Goal: Task Accomplishment & Management: Manage account settings

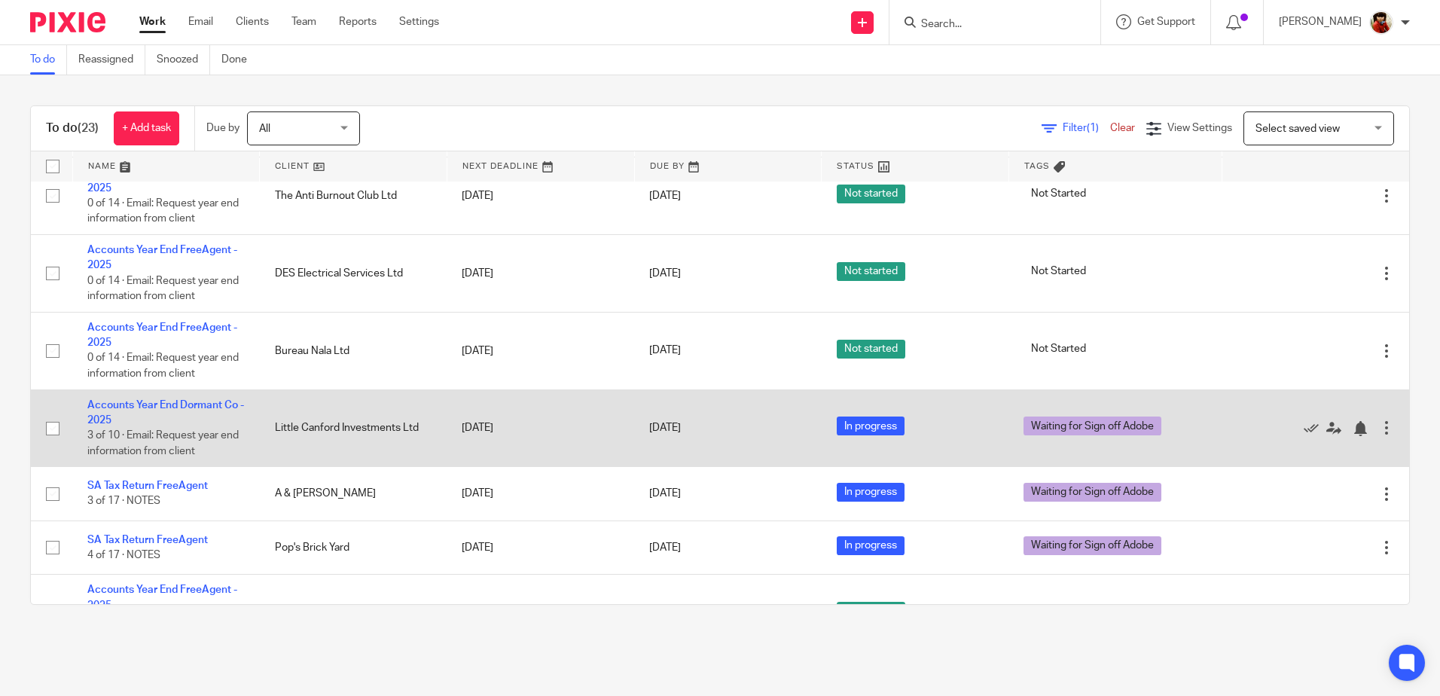
scroll to position [1121, 0]
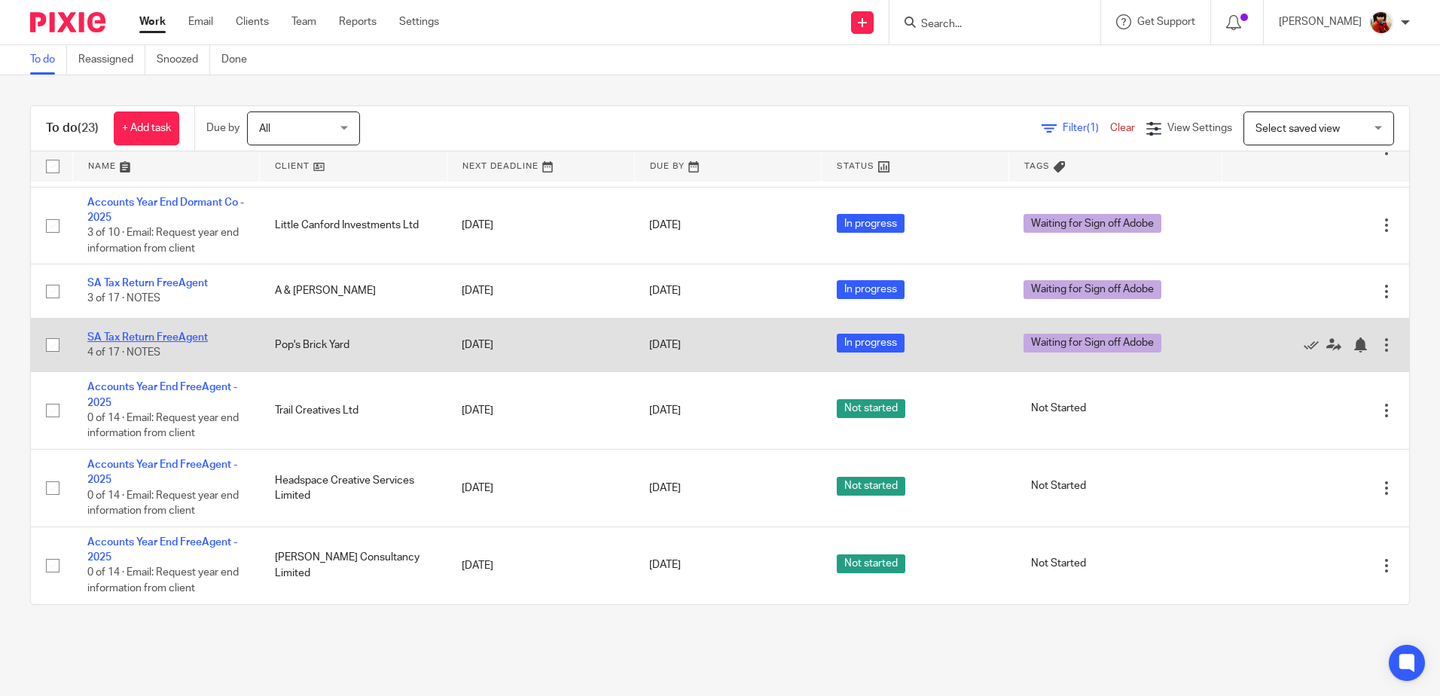
click at [174, 338] on link "SA Tax Return FreeAgent" at bounding box center [147, 337] width 121 height 11
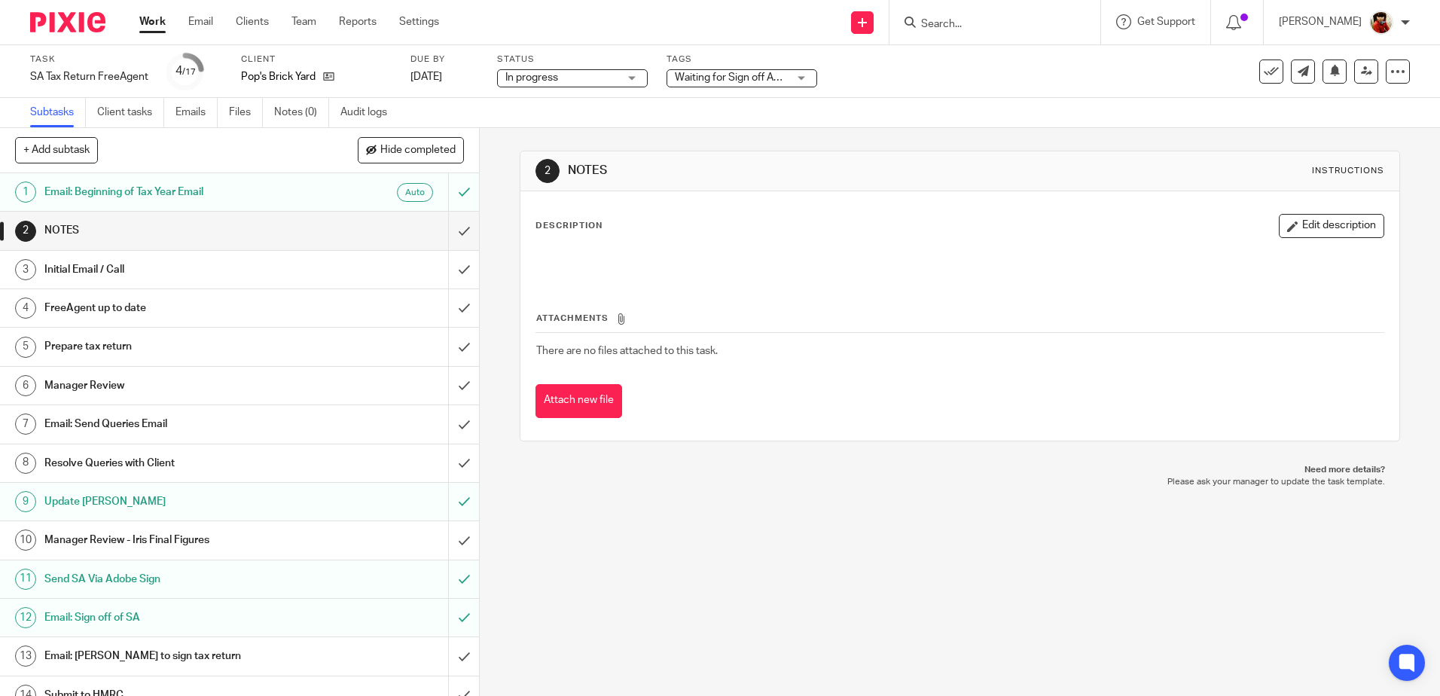
scroll to position [135, 0]
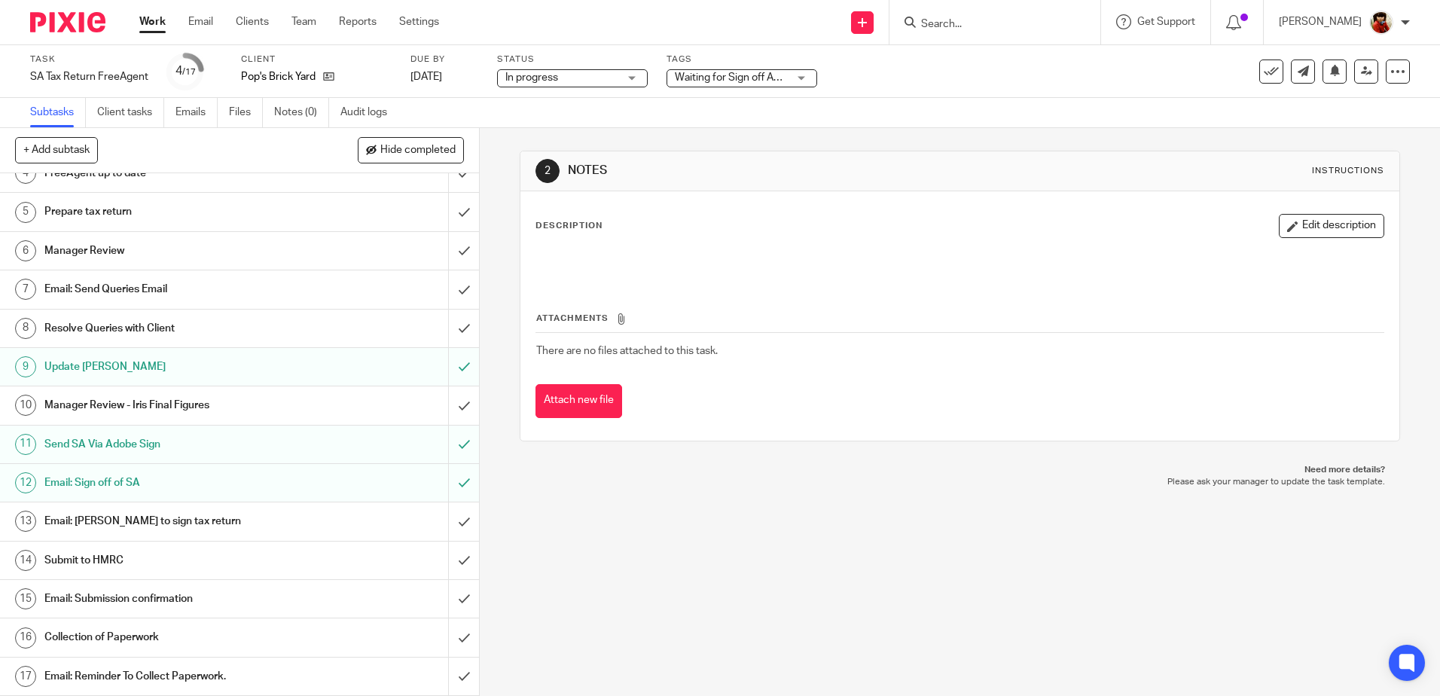
click at [114, 559] on h1 "Submit to HMRC" at bounding box center [173, 560] width 259 height 23
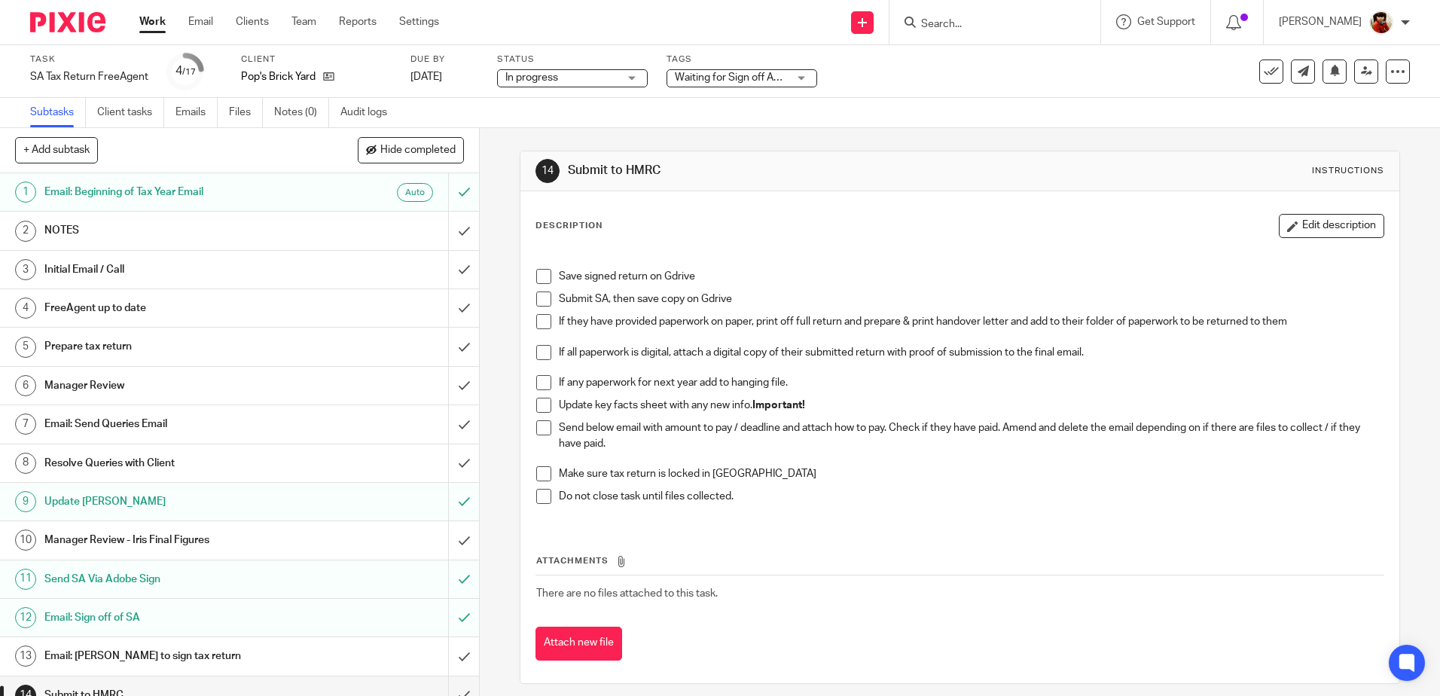
click at [538, 281] on span at bounding box center [543, 276] width 15 height 15
click at [538, 304] on span at bounding box center [543, 298] width 15 height 15
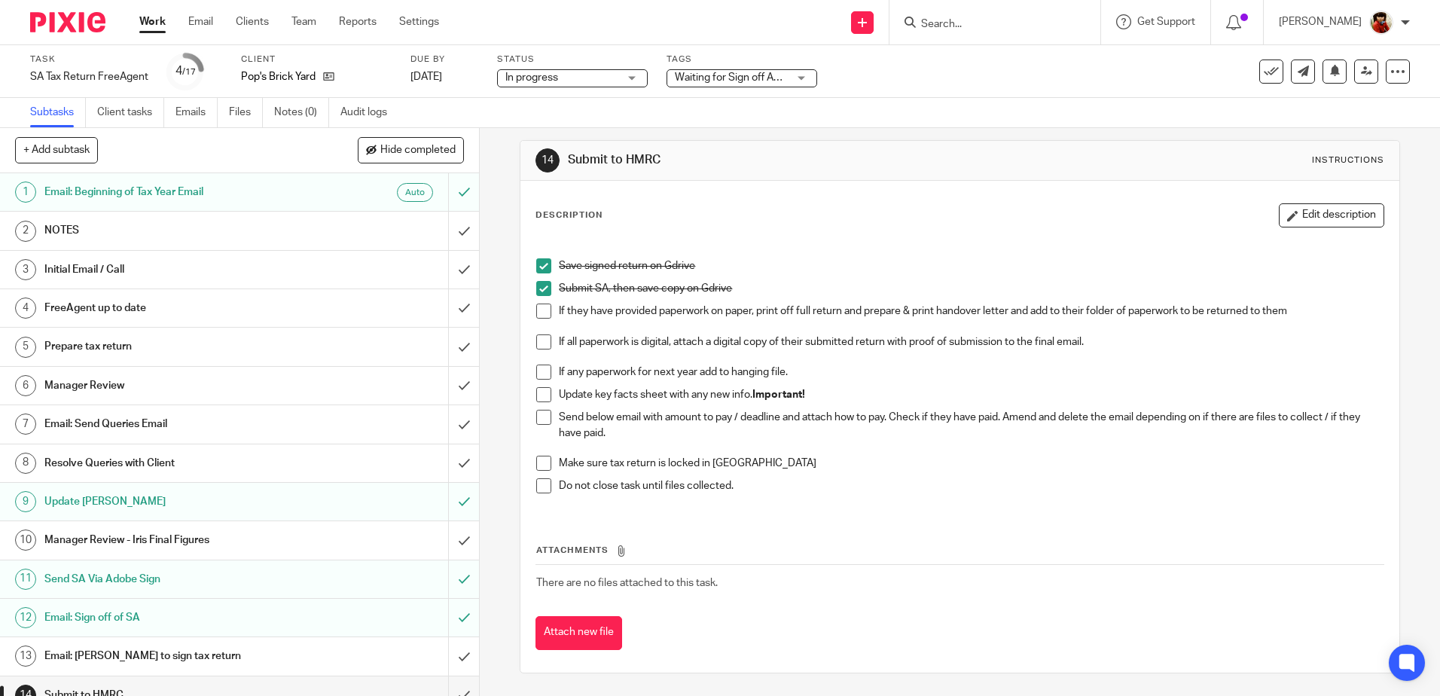
scroll to position [135, 0]
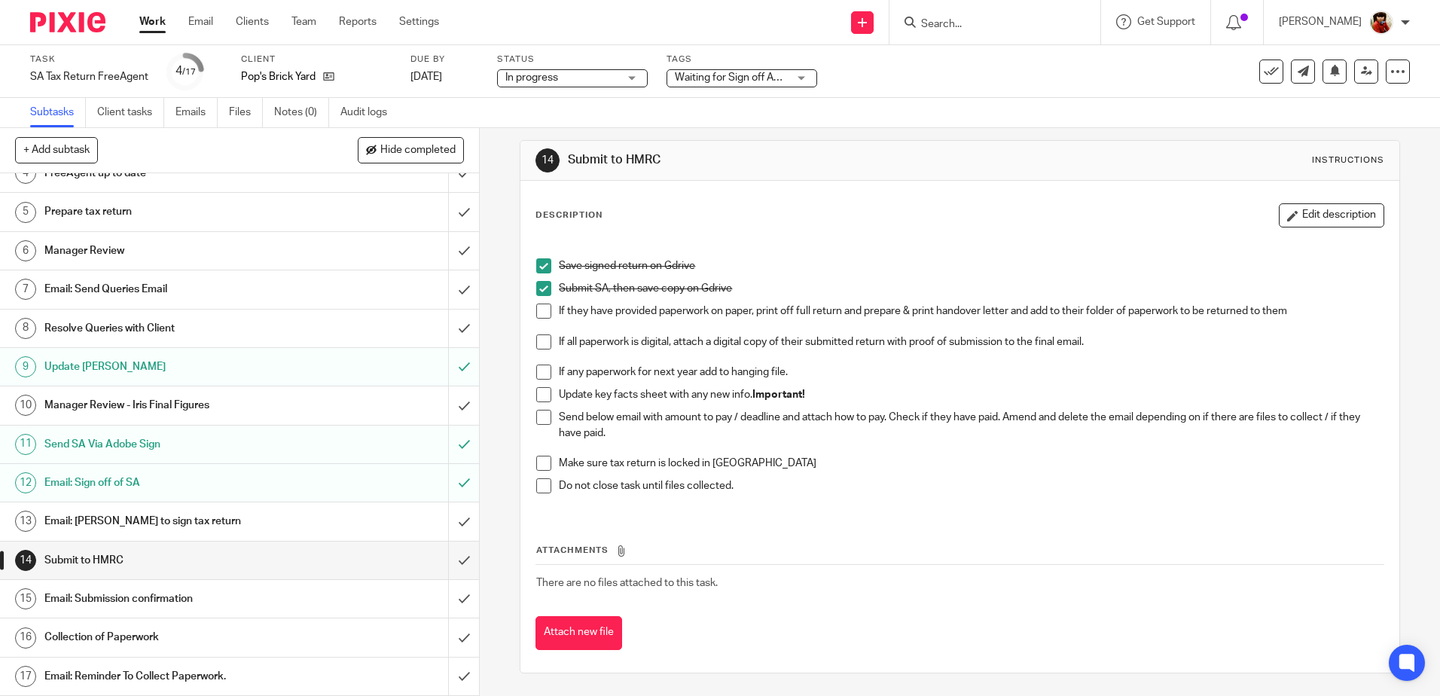
click at [539, 462] on span at bounding box center [543, 463] width 15 height 15
click at [119, 597] on h1 "Email: Submission confirmation" at bounding box center [173, 598] width 259 height 23
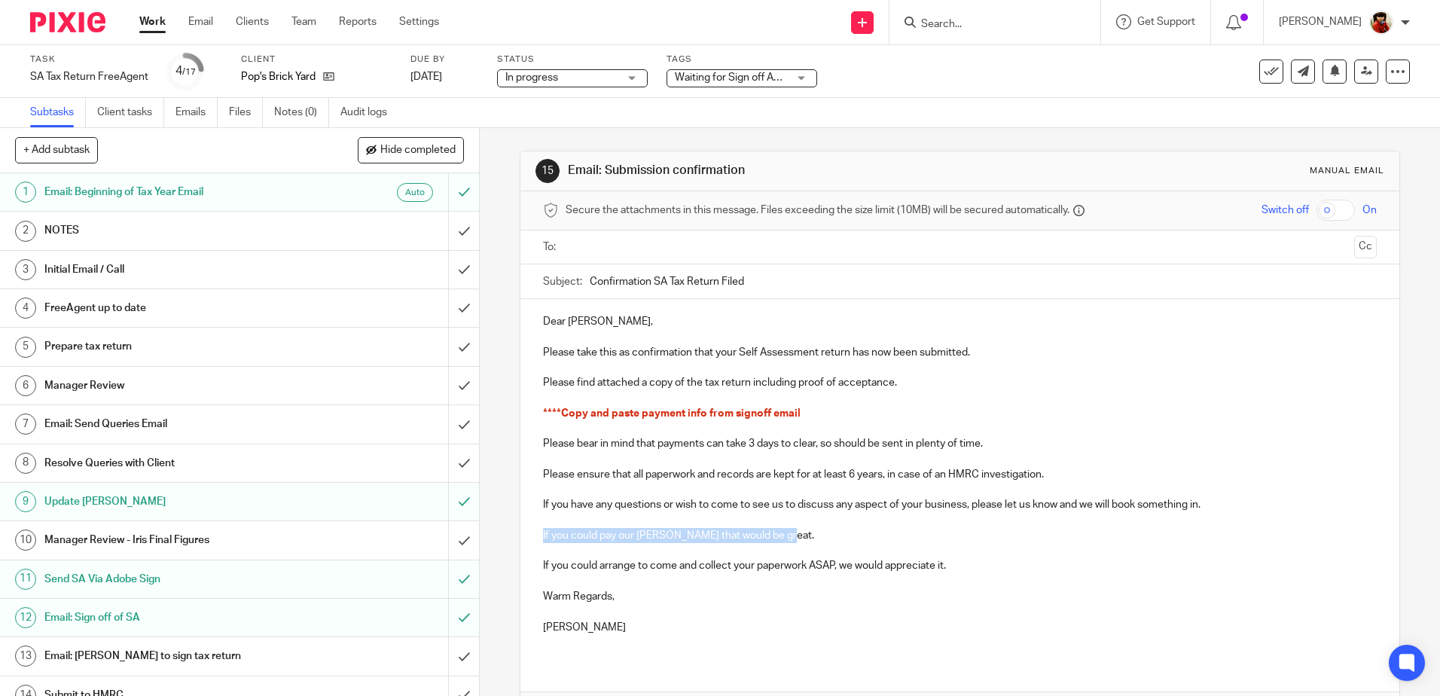
drag, startPoint x: 789, startPoint y: 531, endPoint x: 490, endPoint y: 532, distance: 299.0
click at [490, 532] on div "15 Email: Submission confirmation Manual email Secure the attachments in this m…" at bounding box center [960, 412] width 960 height 568
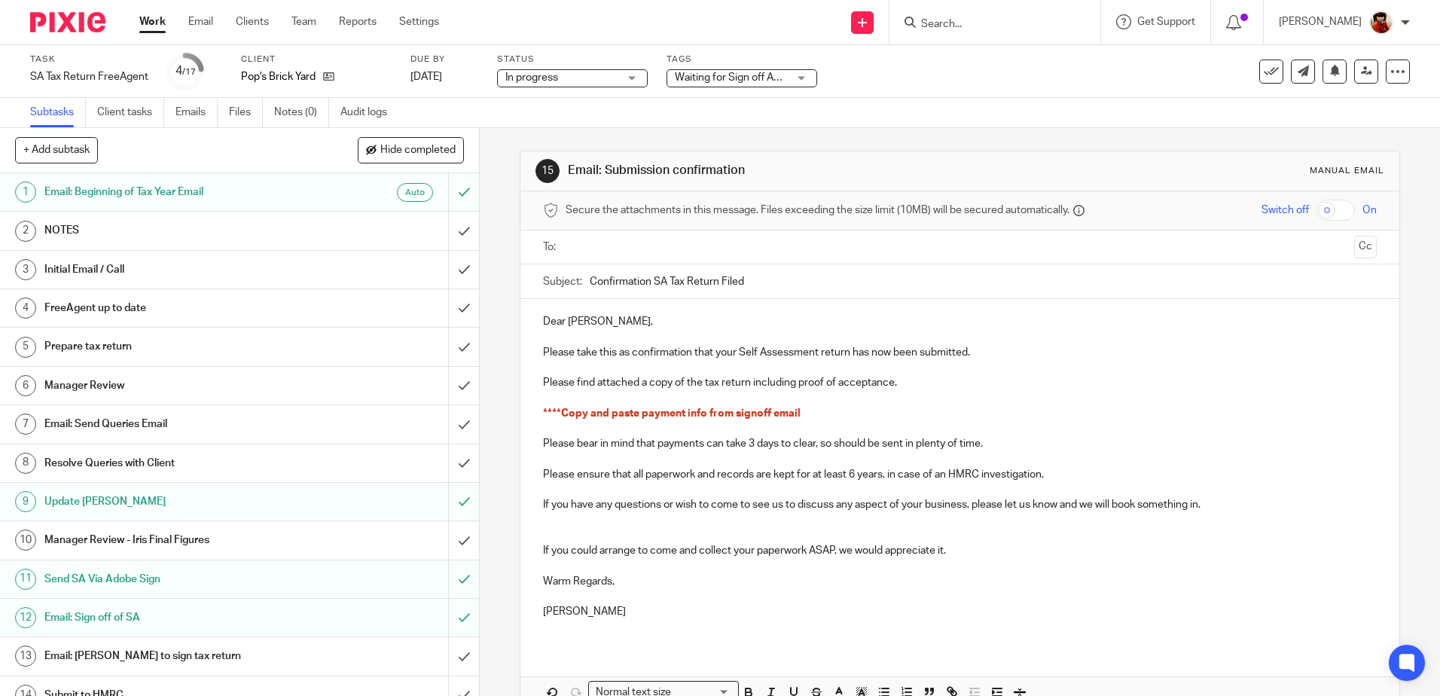
drag, startPoint x: 644, startPoint y: 610, endPoint x: 484, endPoint y: 610, distance: 159.7
click at [484, 610] on div "15 Email: Submission confirmation Manual email Secure the attachments in this m…" at bounding box center [960, 412] width 960 height 568
click at [553, 597] on p at bounding box center [959, 596] width 833 height 15
click at [545, 456] on p at bounding box center [959, 459] width 833 height 15
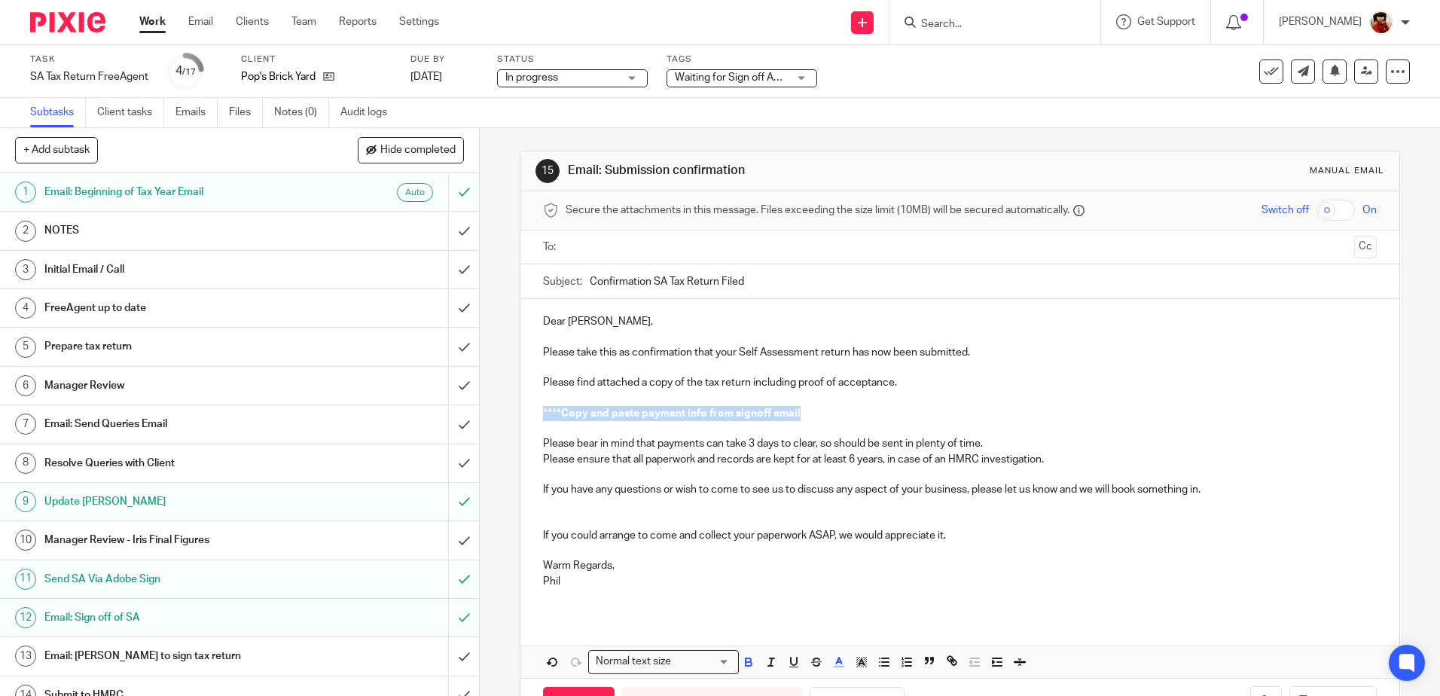
drag, startPoint x: 810, startPoint y: 412, endPoint x: 514, endPoint y: 413, distance: 295.2
click at [514, 413] on div "15 Email: Submission confirmation Manual email Secure the attachments in this m…" at bounding box center [960, 412] width 960 height 568
click at [699, 414] on p "You are due a refund of" at bounding box center [959, 413] width 833 height 15
click at [870, 419] on p "You are due a refund of £19.60, Heather has a tax payment of £" at bounding box center [959, 413] width 833 height 15
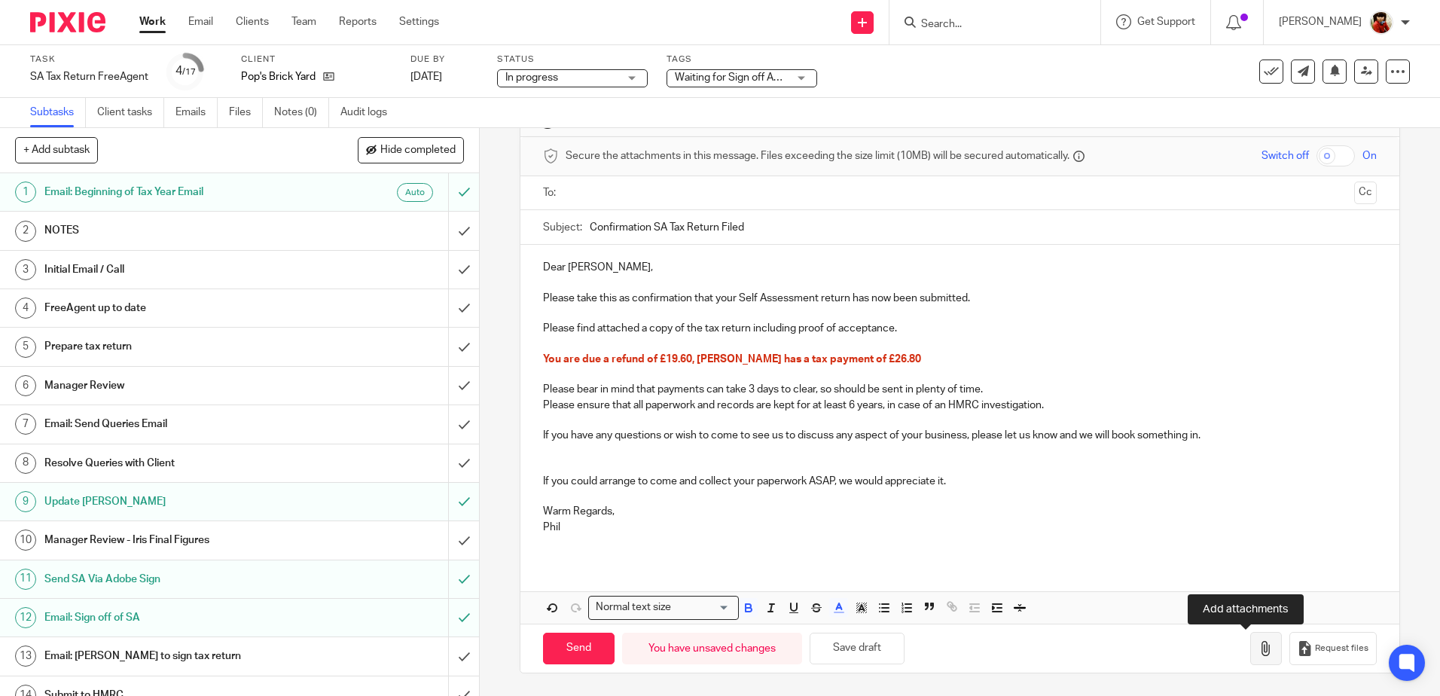
click at [1259, 651] on icon "button" at bounding box center [1266, 648] width 15 height 15
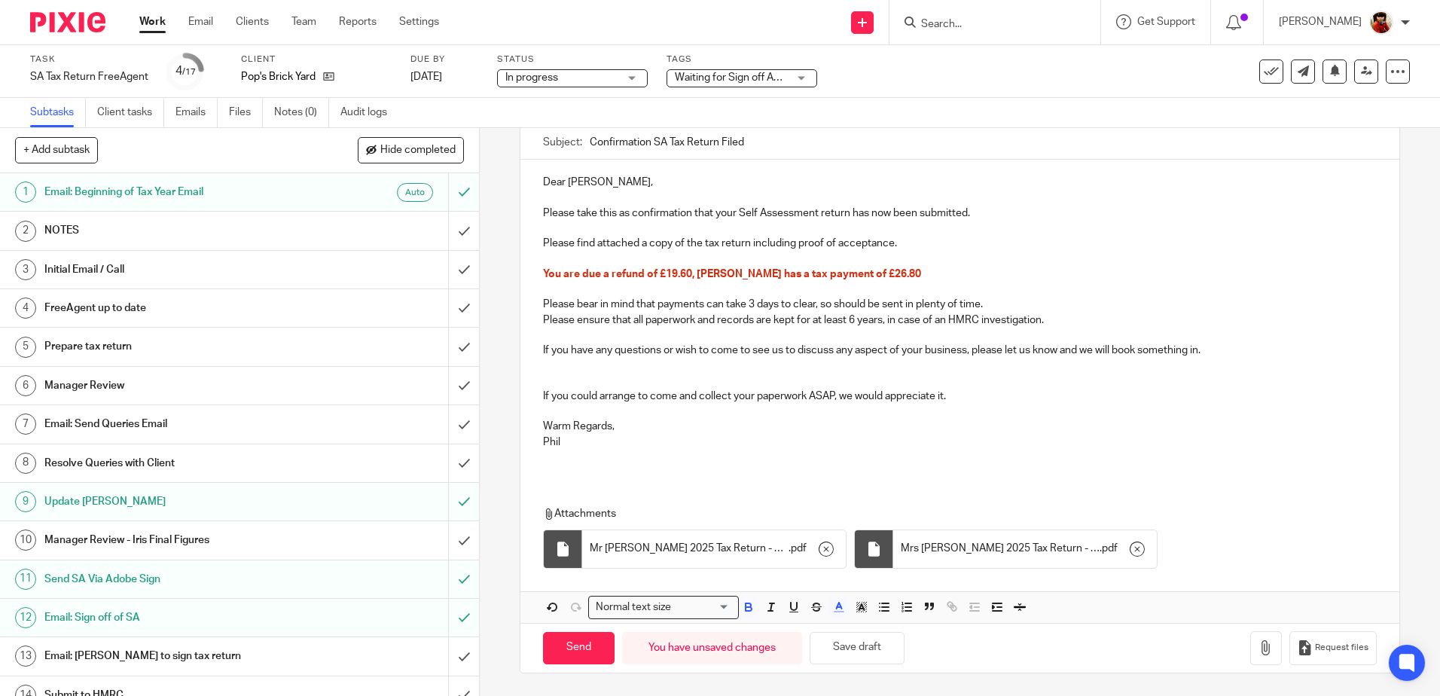
scroll to position [0, 0]
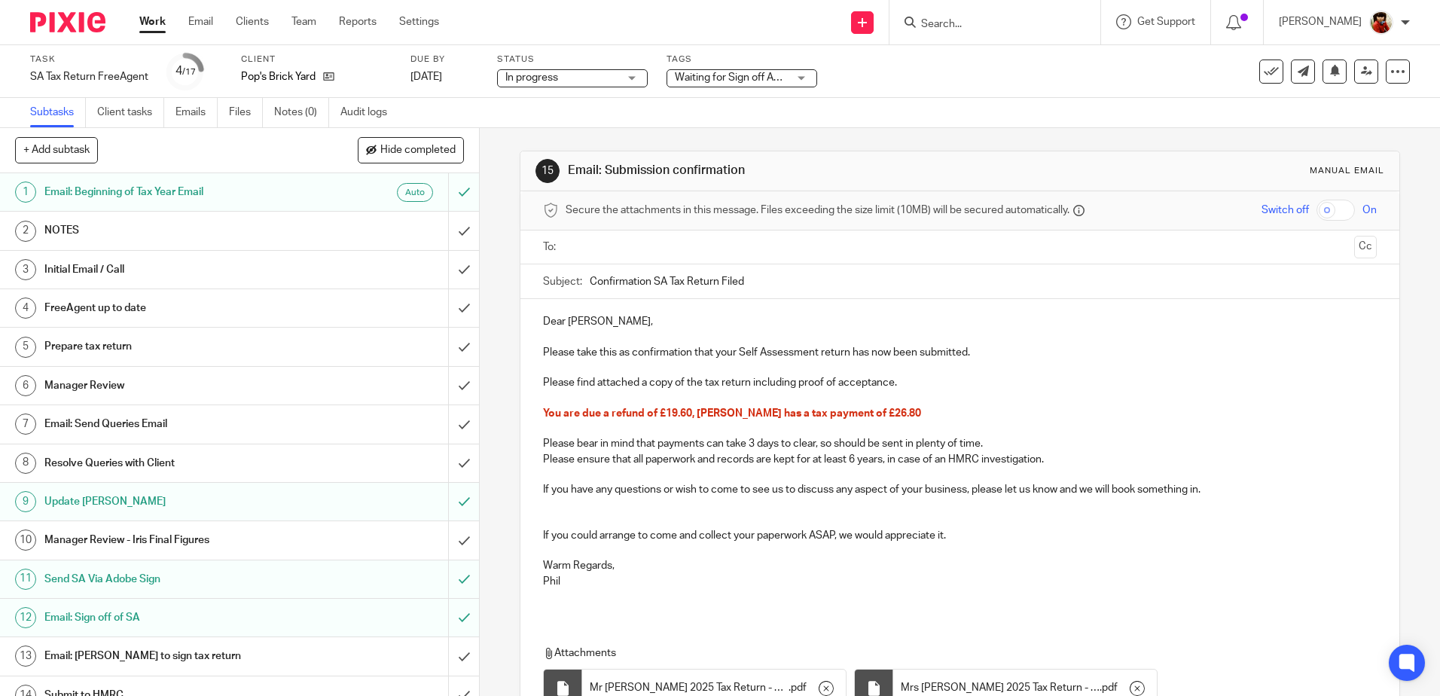
click at [590, 249] on input "text" at bounding box center [959, 247] width 776 height 17
click at [1148, 369] on p at bounding box center [959, 370] width 833 height 15
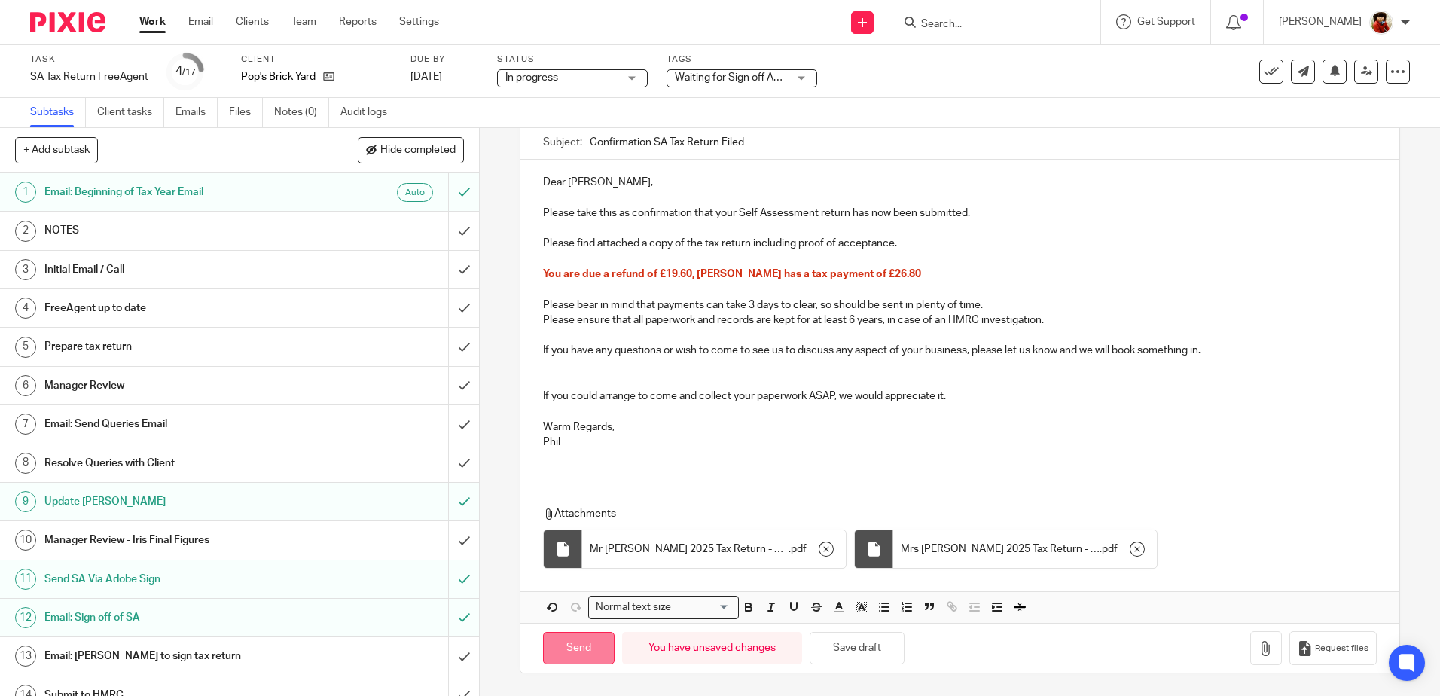
click at [583, 645] on input "Send" at bounding box center [579, 648] width 72 height 32
type input "Sent"
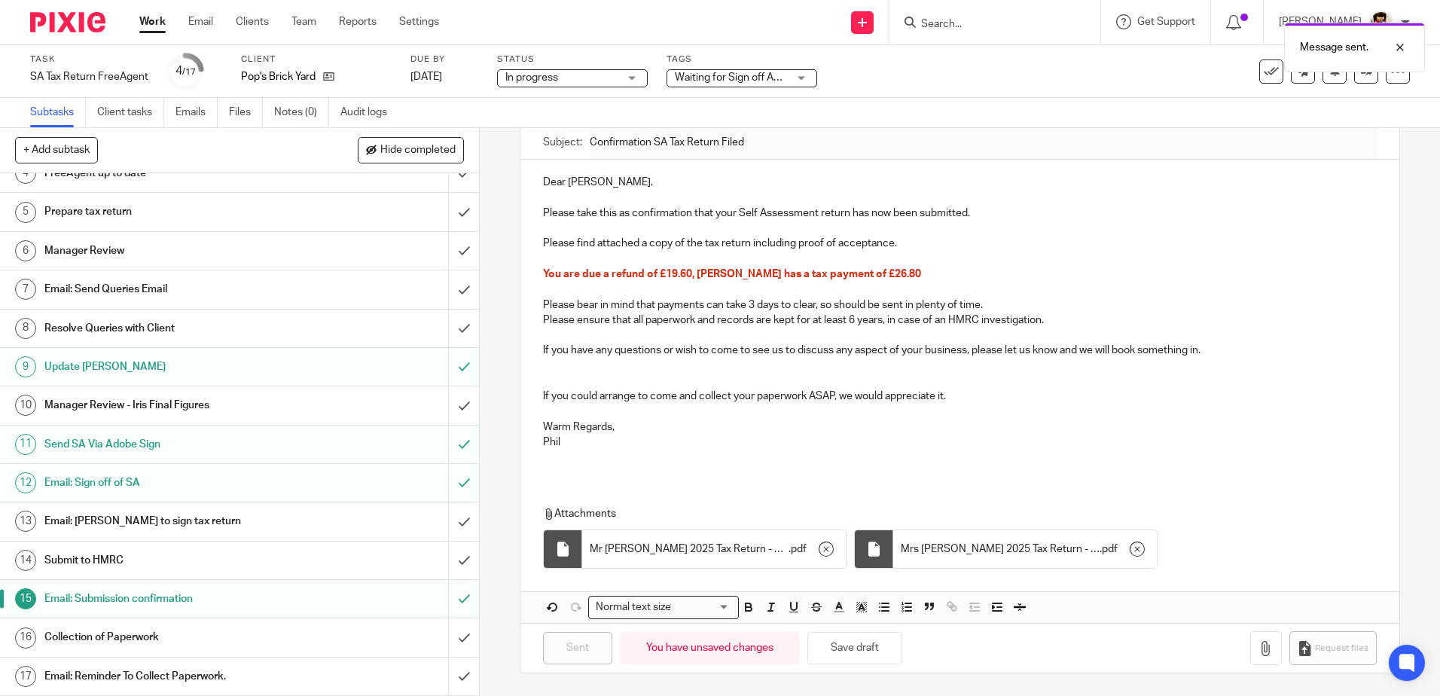
click at [801, 79] on div "Waiting for Sign off Adobe" at bounding box center [742, 78] width 151 height 18
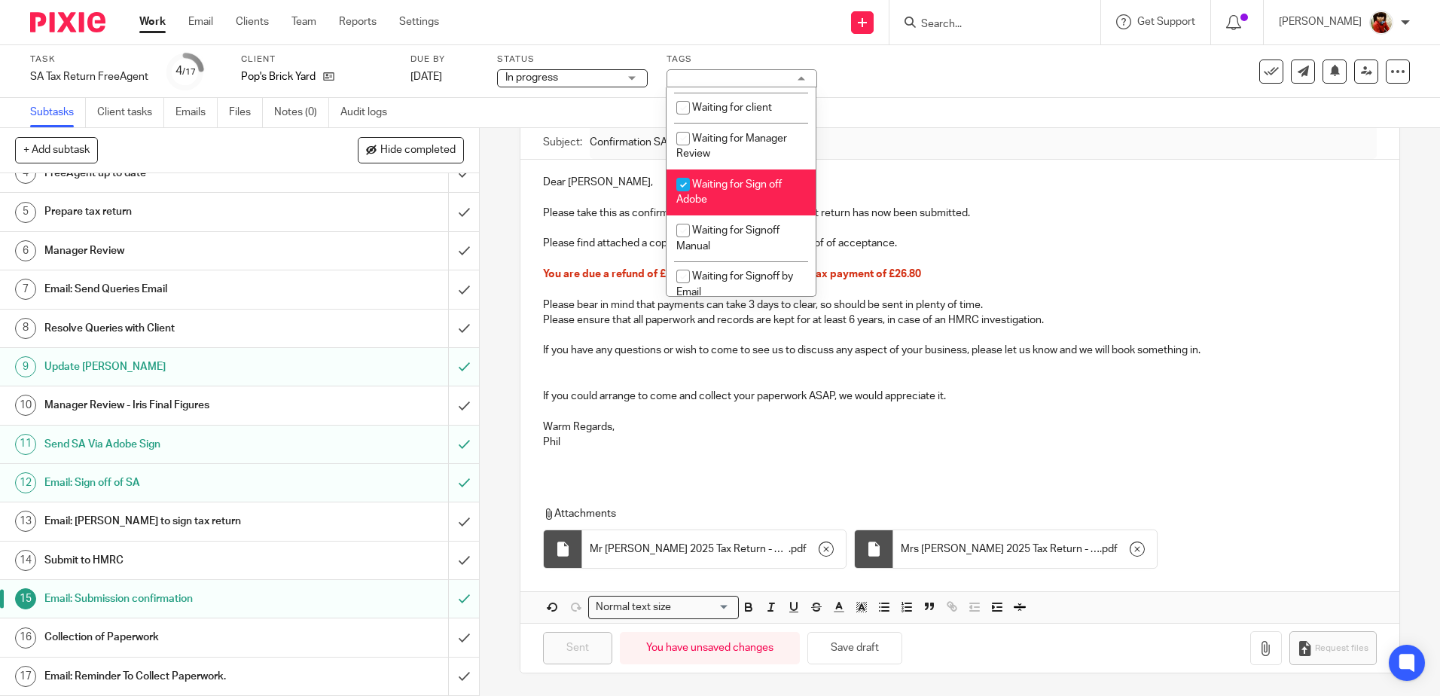
scroll to position [170, 0]
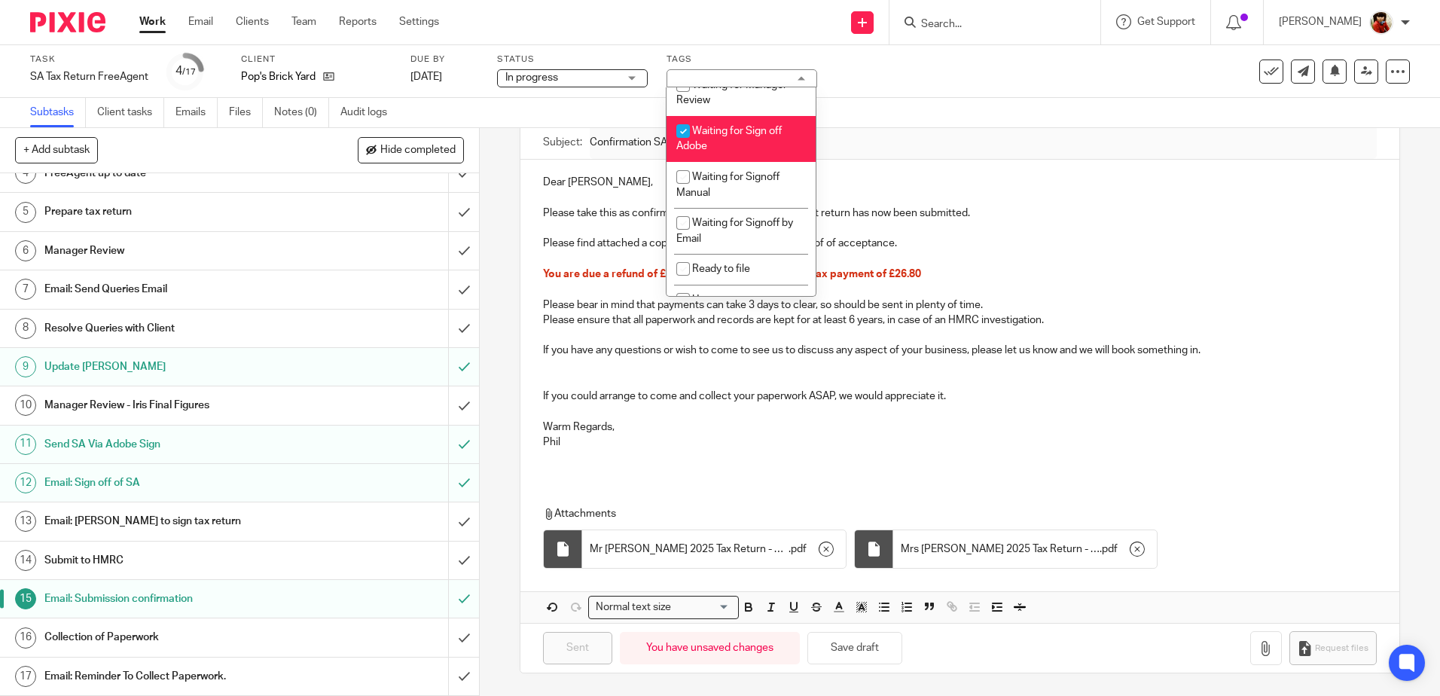
click at [679, 130] on input "checkbox" at bounding box center [683, 131] width 29 height 29
checkbox input "false"
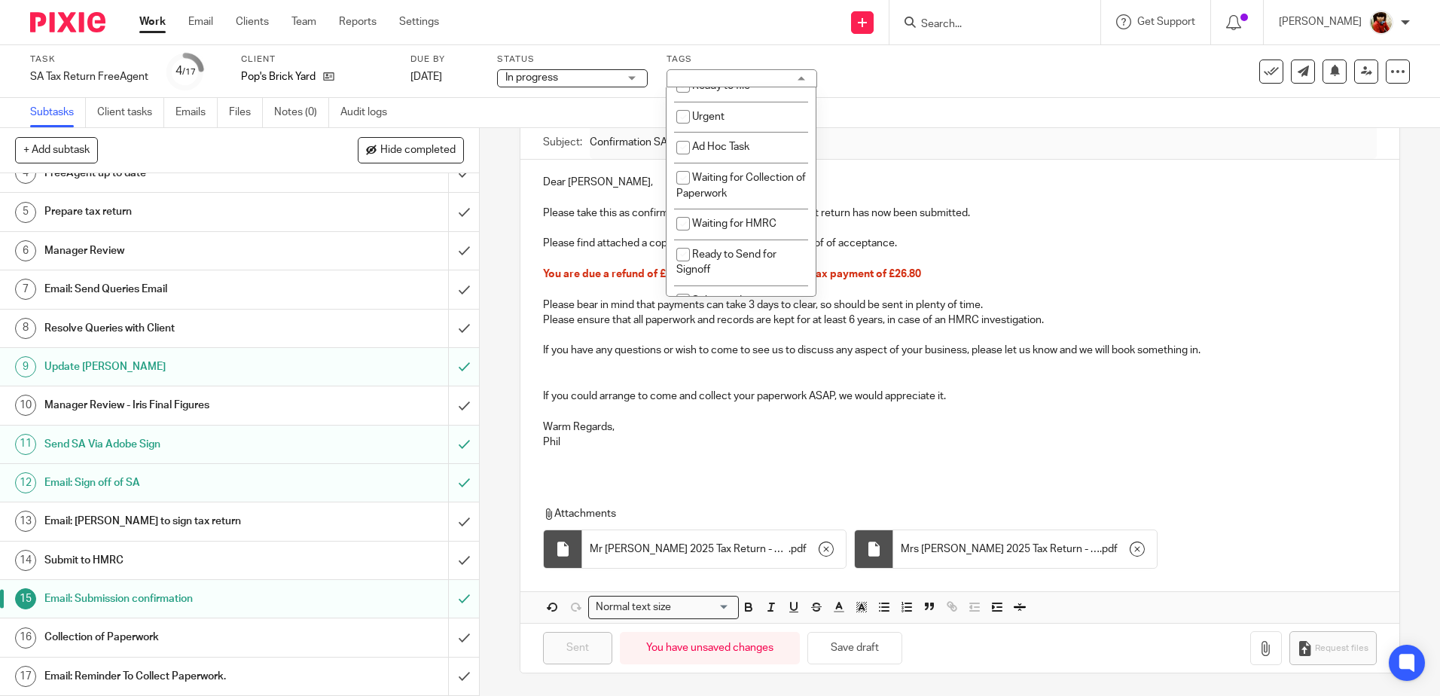
scroll to position [356, 0]
click at [684, 175] on input "checkbox" at bounding box center [683, 174] width 29 height 29
checkbox input "true"
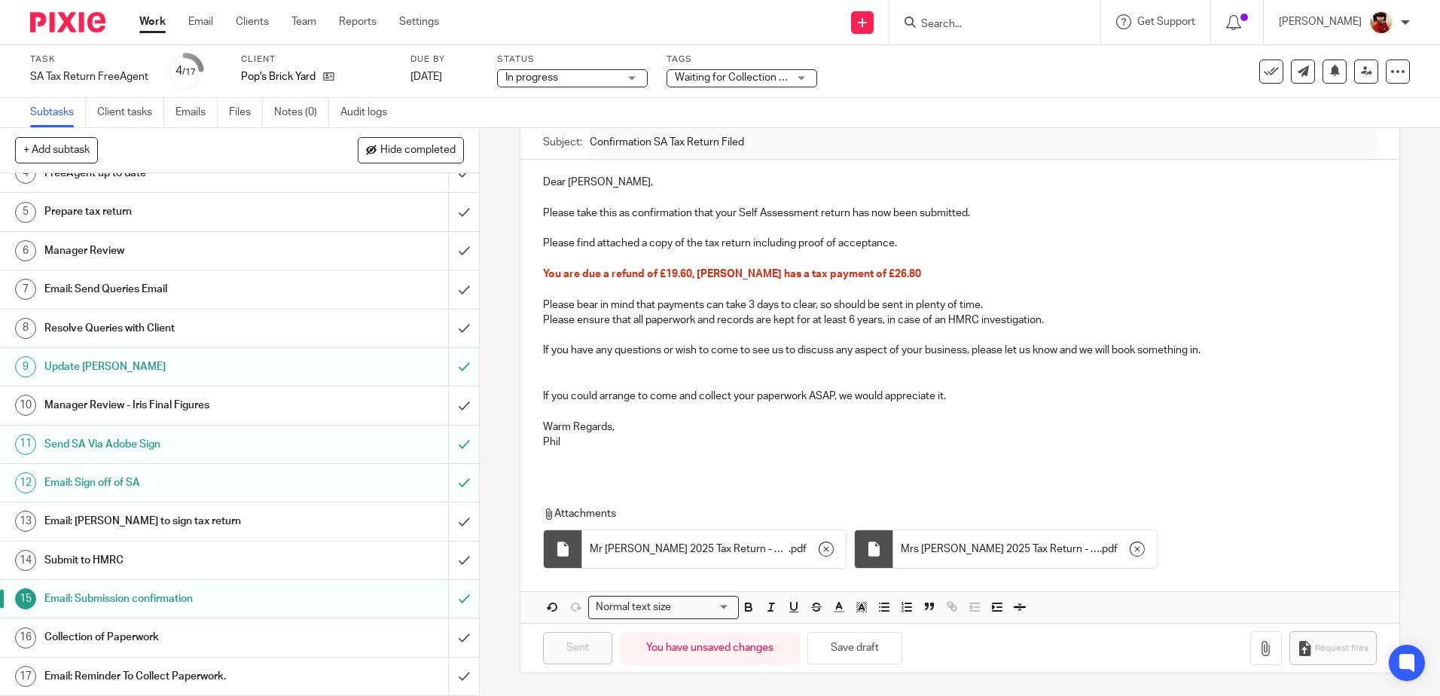
click at [923, 95] on div "Task SA Tax Return FreeAgent Save SA Tax Return FreeAgent 4 /17 Client Pop's Br…" at bounding box center [720, 71] width 1440 height 53
click at [151, 21] on link "Work" at bounding box center [152, 21] width 26 height 15
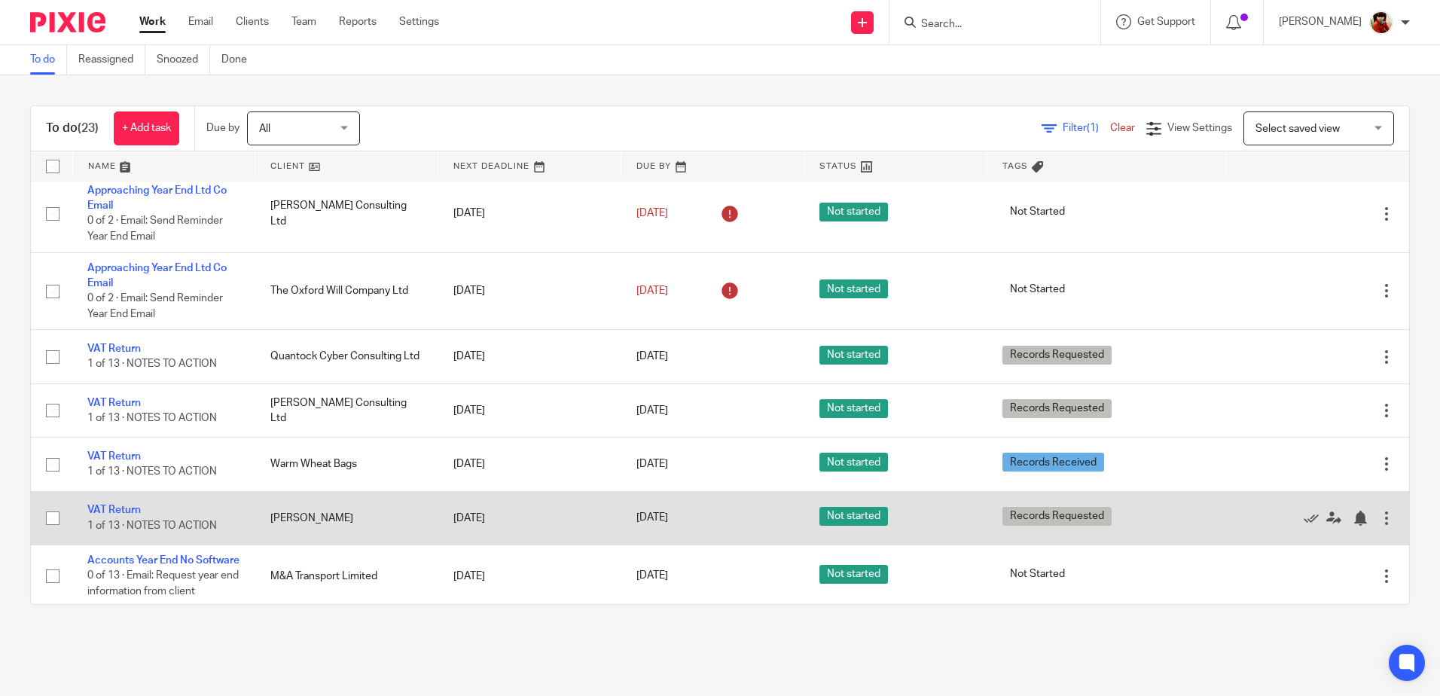
scroll to position [452, 0]
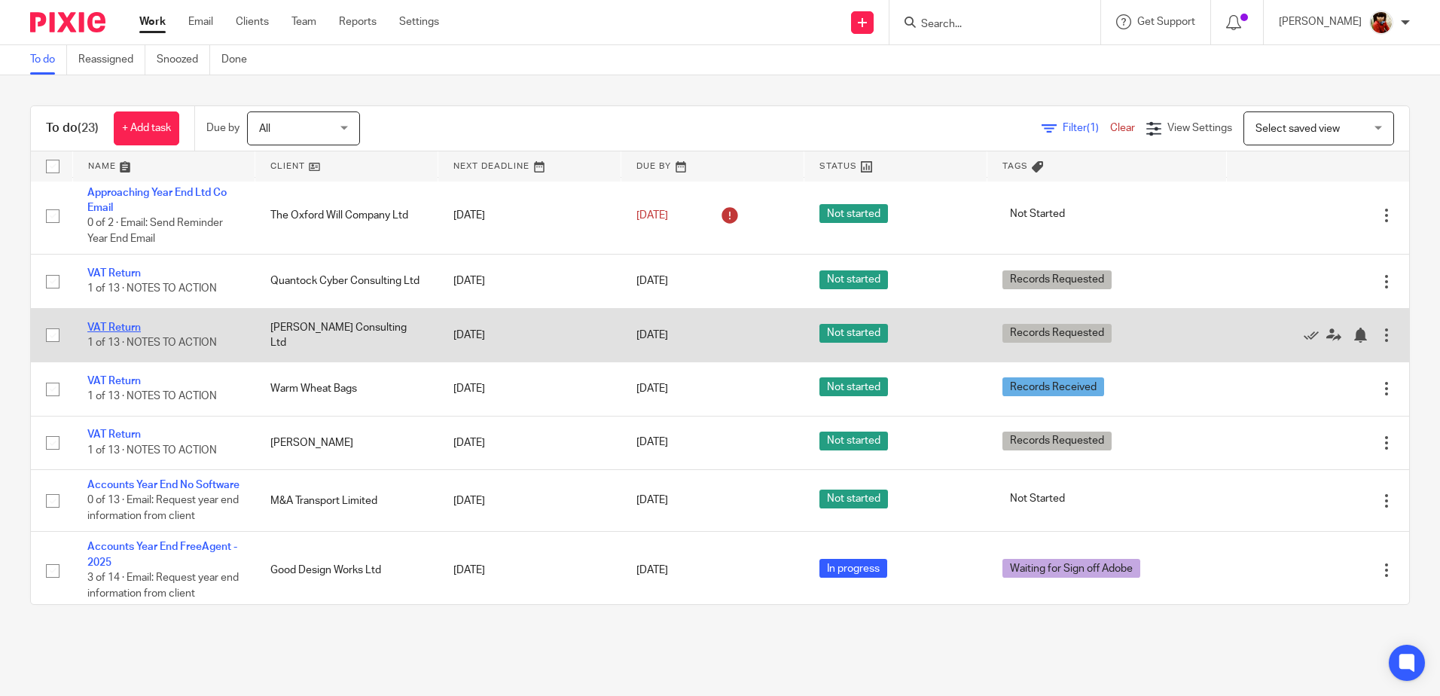
click at [127, 324] on link "VAT Return" at bounding box center [113, 327] width 53 height 11
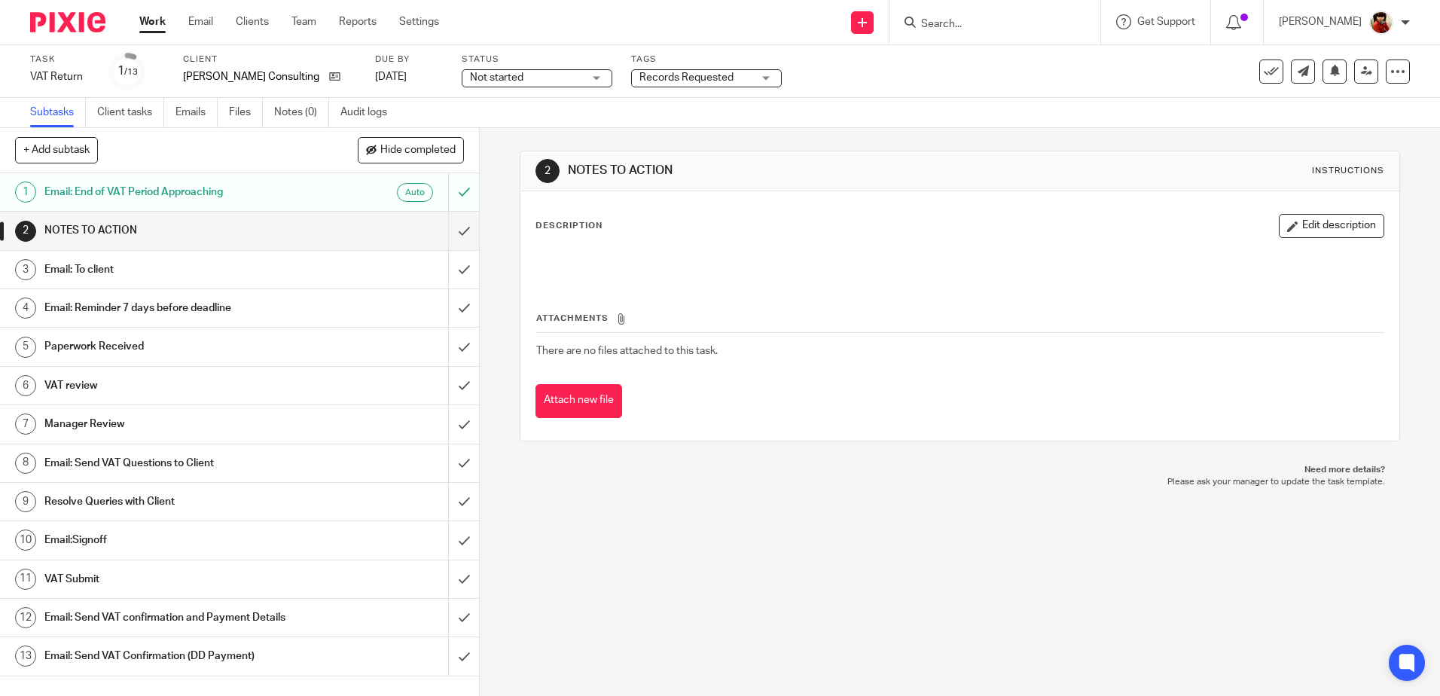
click at [700, 76] on span "Records Requested" at bounding box center [686, 77] width 94 height 11
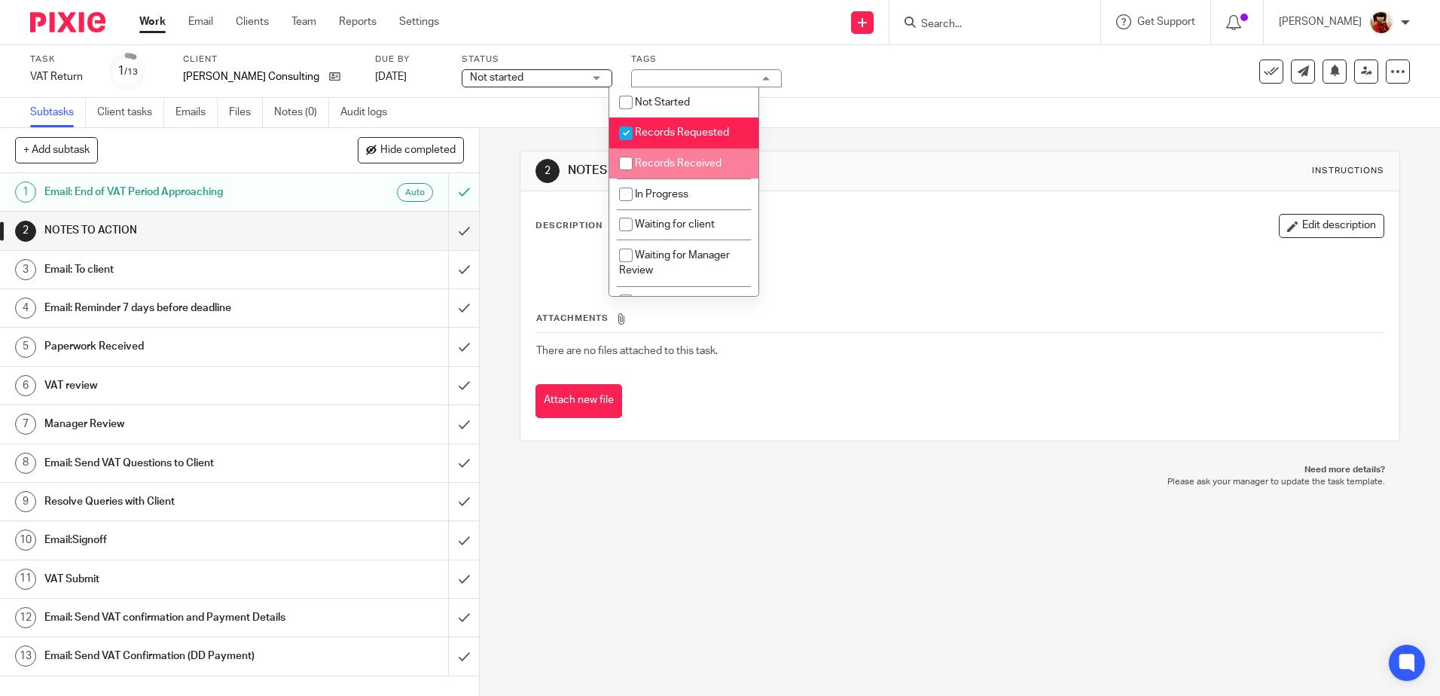
click at [624, 164] on input "checkbox" at bounding box center [626, 163] width 29 height 29
checkbox input "true"
click at [632, 134] on input "checkbox" at bounding box center [626, 133] width 29 height 29
checkbox input "false"
click at [863, 104] on div "Subtasks Client tasks Emails Files Notes (0) Audit logs" at bounding box center [720, 113] width 1440 height 30
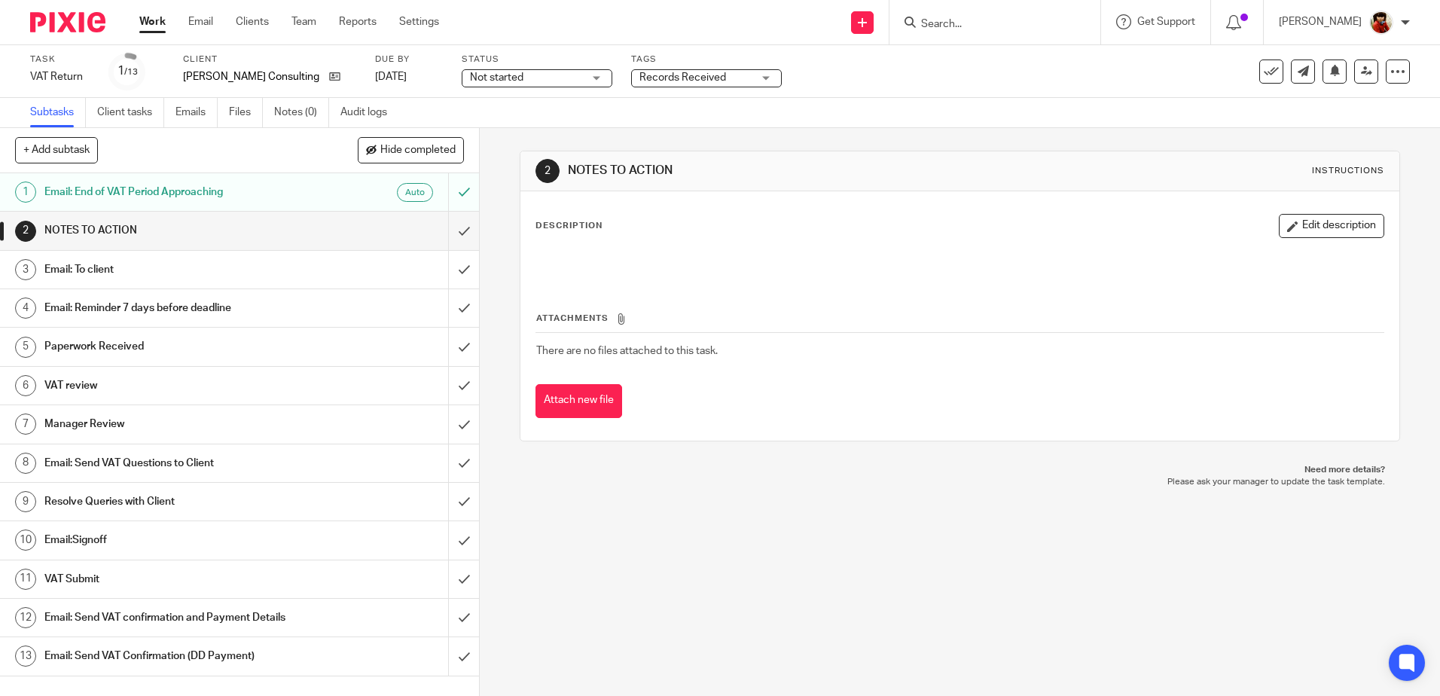
click at [160, 20] on link "Work" at bounding box center [152, 21] width 26 height 15
